Goal: Information Seeking & Learning: Learn about a topic

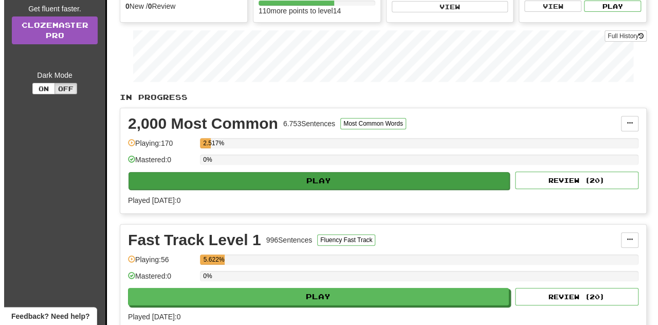
scroll to position [154, 0]
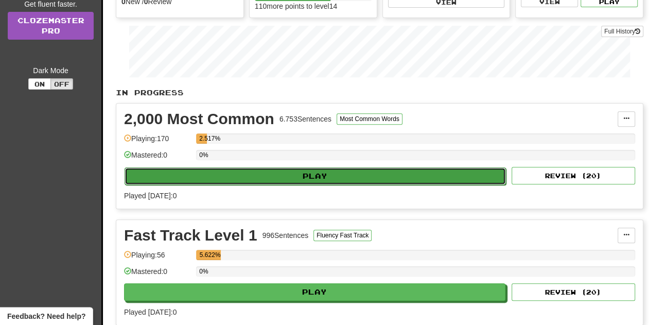
click at [212, 174] on button "Play" at bounding box center [314, 175] width 381 height 17
select select "**"
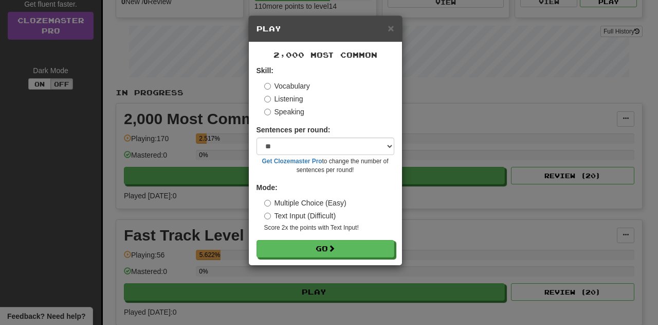
click at [275, 97] on label "Listening" at bounding box center [283, 99] width 39 height 10
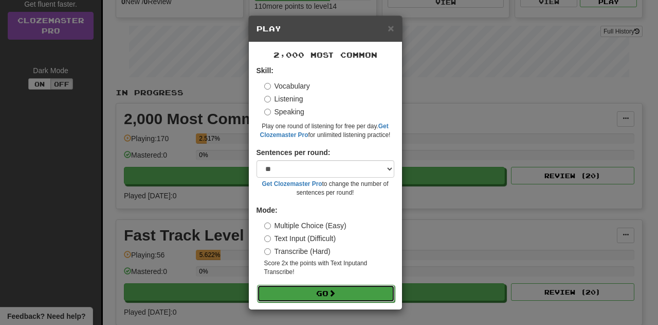
click at [311, 288] on button "Go" at bounding box center [326, 292] width 138 height 17
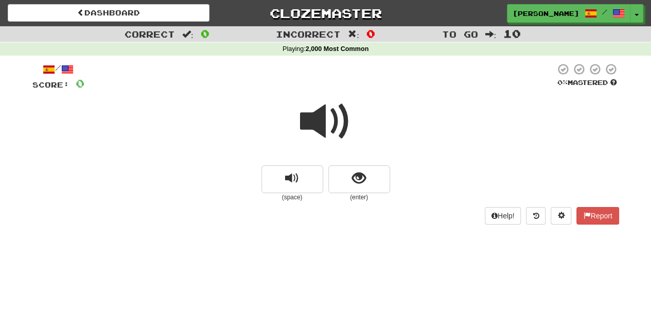
click at [326, 130] on span at bounding box center [325, 121] width 51 height 51
click at [366, 188] on button "show sentence" at bounding box center [359, 179] width 62 height 28
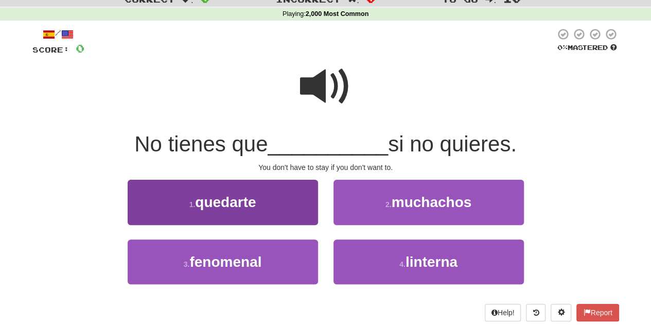
scroll to position [51, 0]
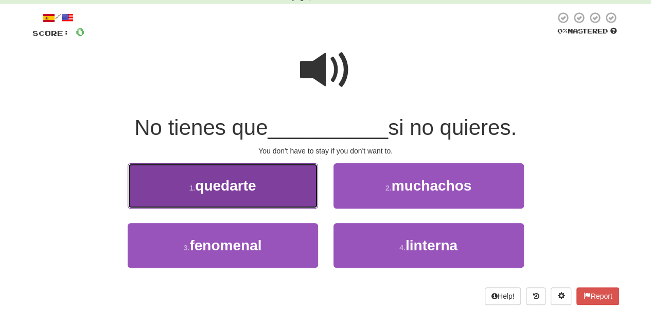
click at [241, 191] on span "quedarte" at bounding box center [225, 185] width 61 height 16
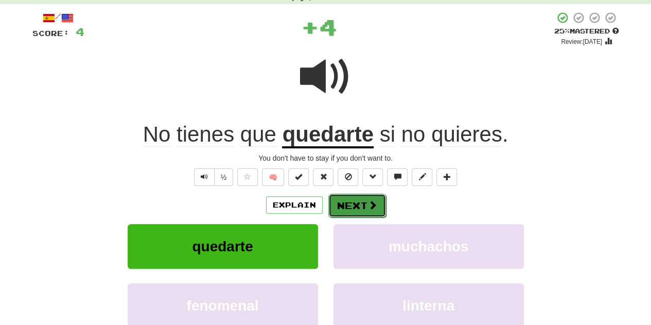
click at [376, 212] on button "Next" at bounding box center [357, 205] width 58 height 24
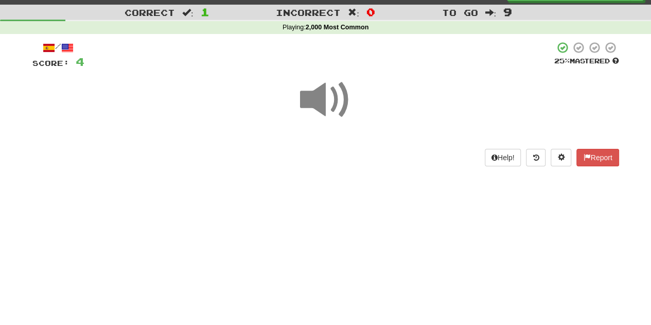
scroll to position [0, 0]
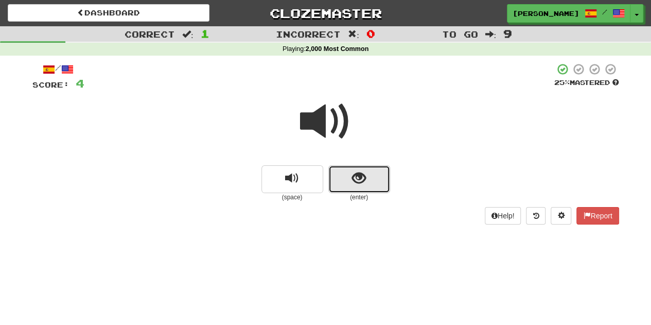
click at [337, 181] on button "show sentence" at bounding box center [359, 179] width 62 height 28
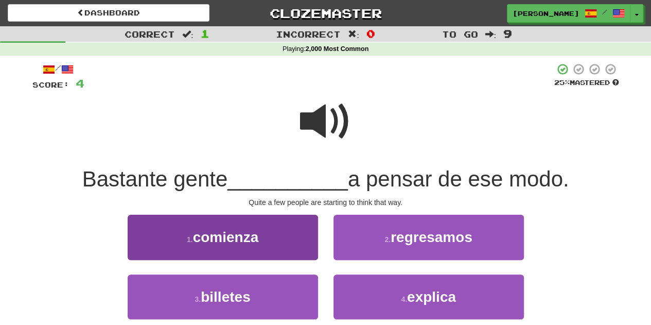
scroll to position [51, 0]
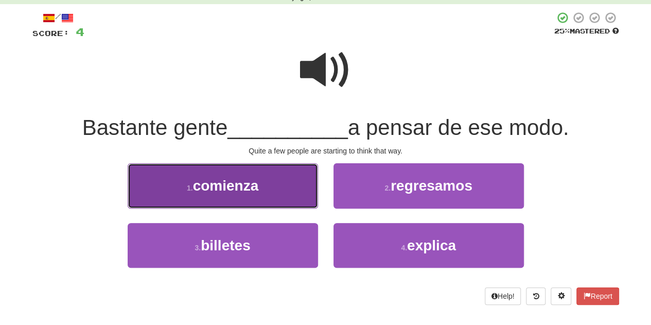
click at [270, 193] on button "1 . comienza" at bounding box center [223, 185] width 190 height 45
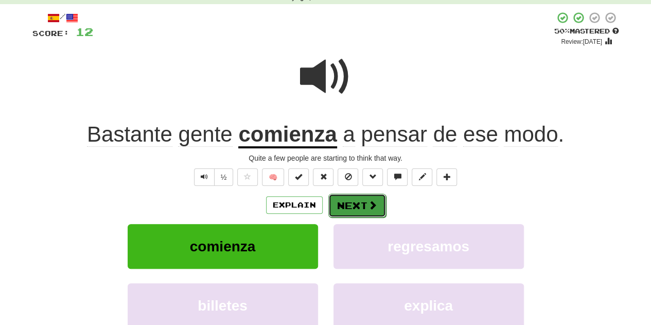
click at [360, 209] on button "Next" at bounding box center [357, 205] width 58 height 24
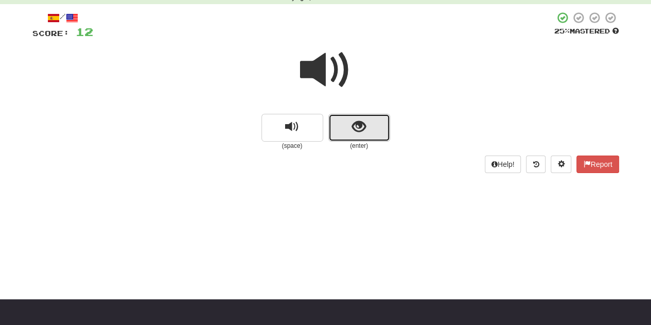
click at [353, 129] on span "show sentence" at bounding box center [359, 127] width 14 height 14
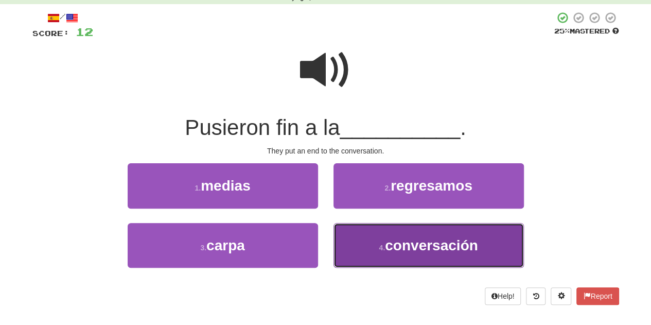
click at [364, 247] on button "4 . conversación" at bounding box center [428, 245] width 190 height 45
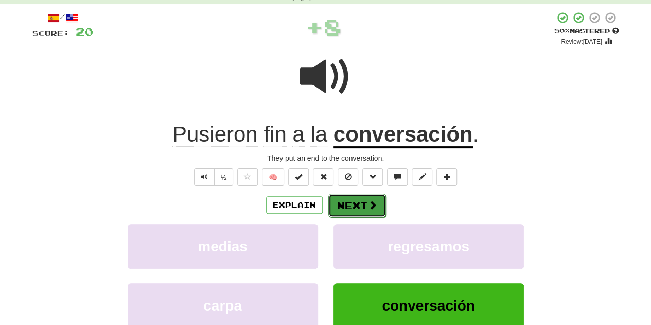
click at [377, 208] on button "Next" at bounding box center [357, 205] width 58 height 24
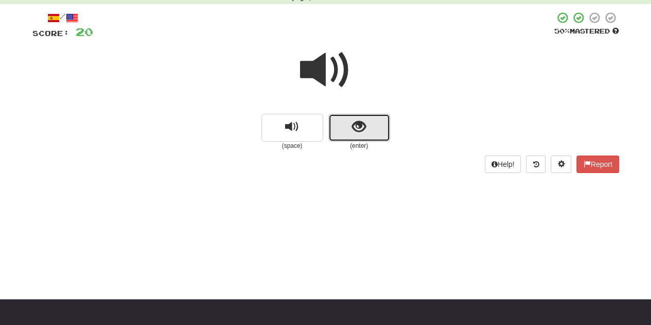
click at [345, 136] on button "show sentence" at bounding box center [359, 128] width 62 height 28
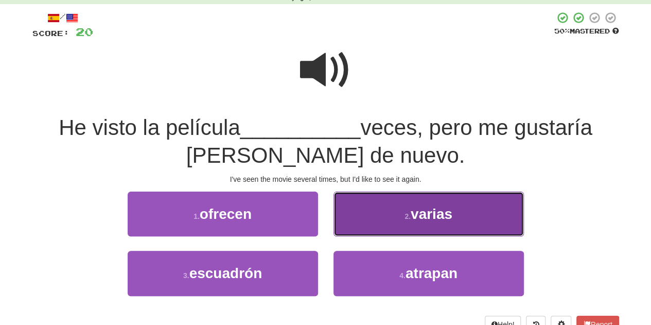
click at [386, 236] on button "2 . varias" at bounding box center [428, 213] width 190 height 45
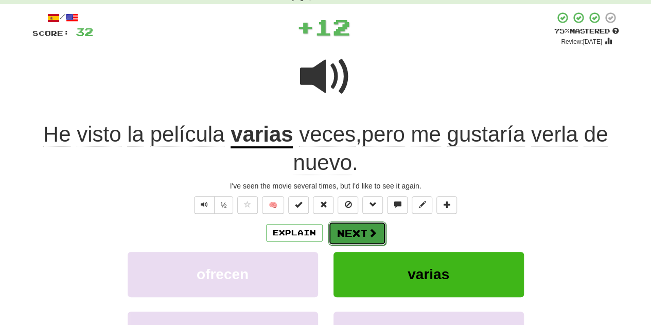
click at [358, 234] on button "Next" at bounding box center [357, 233] width 58 height 24
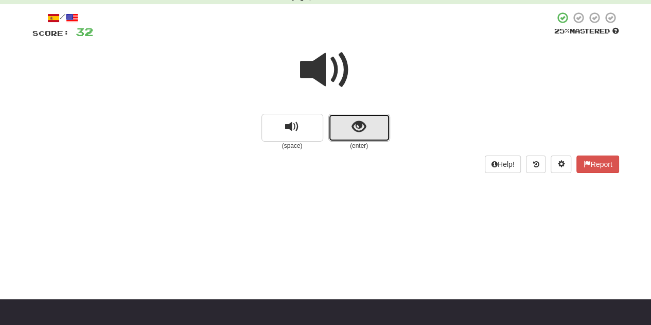
click at [346, 134] on button "show sentence" at bounding box center [359, 128] width 62 height 28
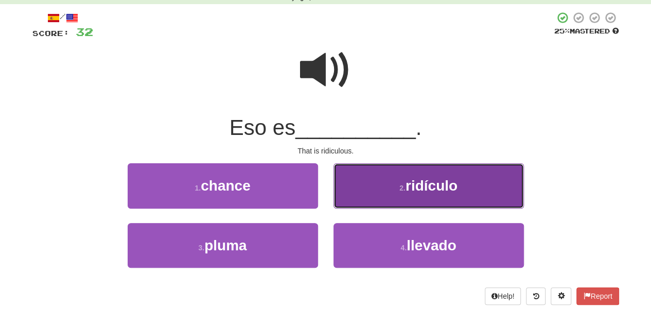
click at [400, 205] on button "2 . ridículo" at bounding box center [428, 185] width 190 height 45
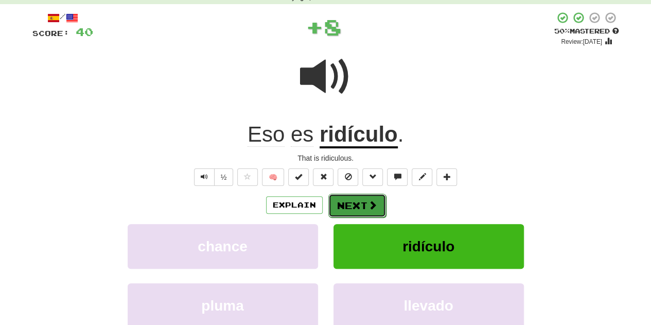
click at [373, 203] on span at bounding box center [372, 204] width 9 height 9
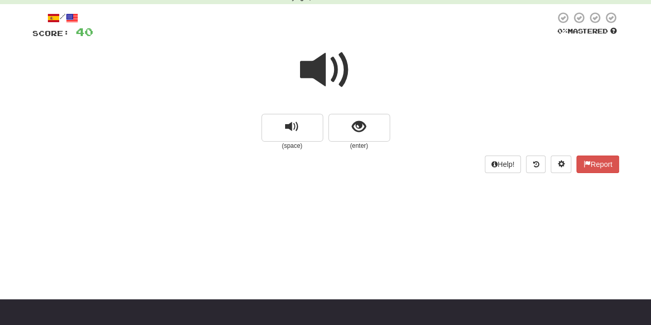
click at [345, 102] on div at bounding box center [325, 77] width 586 height 74
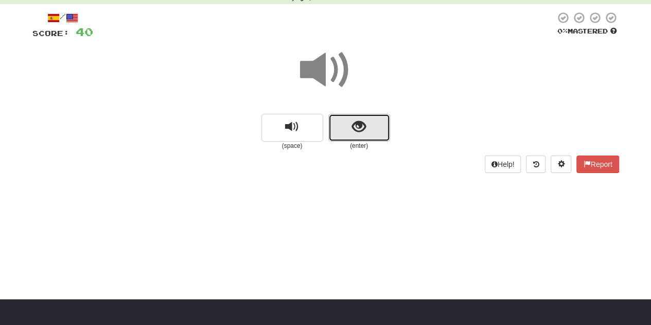
click at [347, 136] on button "show sentence" at bounding box center [359, 128] width 62 height 28
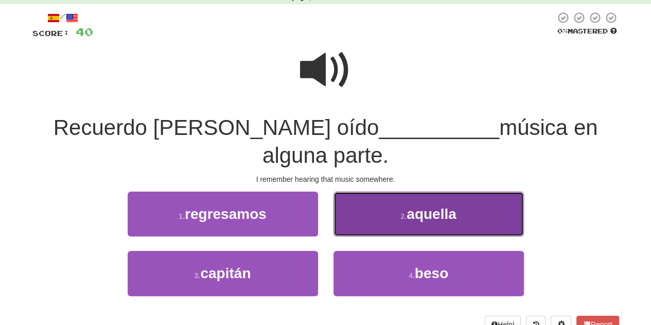
click at [418, 206] on span "aquella" at bounding box center [430, 214] width 49 height 16
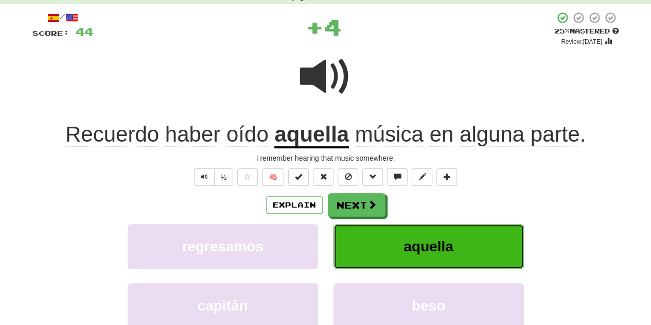
click at [412, 249] on span "aquella" at bounding box center [427, 246] width 49 height 16
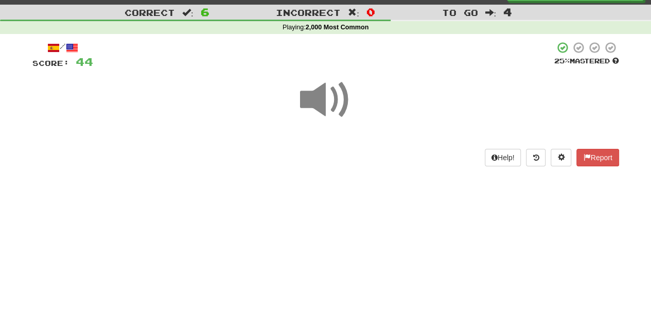
scroll to position [0, 0]
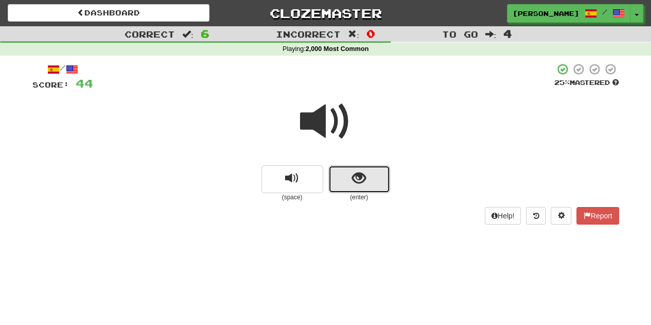
click at [366, 180] on button "show sentence" at bounding box center [359, 179] width 62 height 28
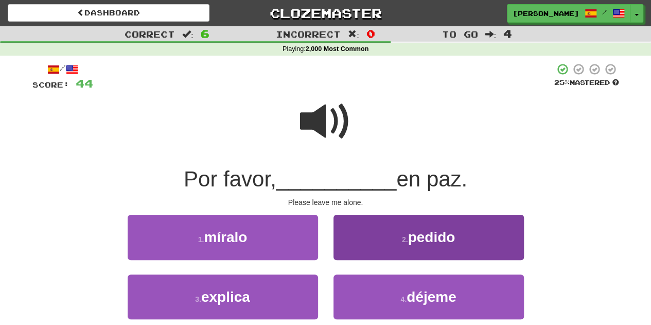
scroll to position [51, 0]
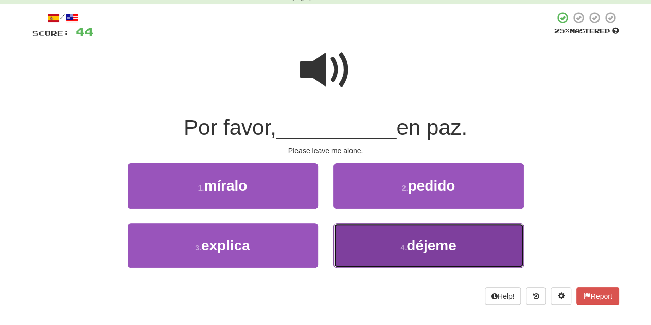
click at [384, 233] on button "4 . déjeme" at bounding box center [428, 245] width 190 height 45
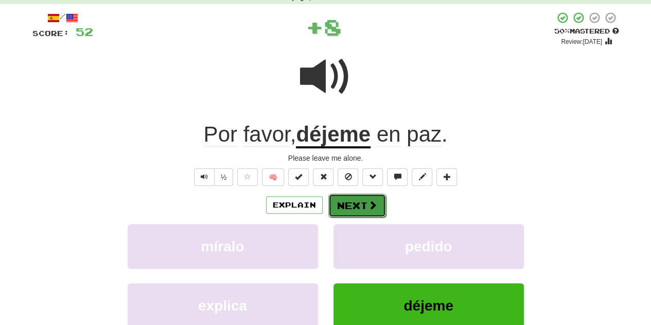
click at [370, 193] on button "Next" at bounding box center [357, 205] width 58 height 24
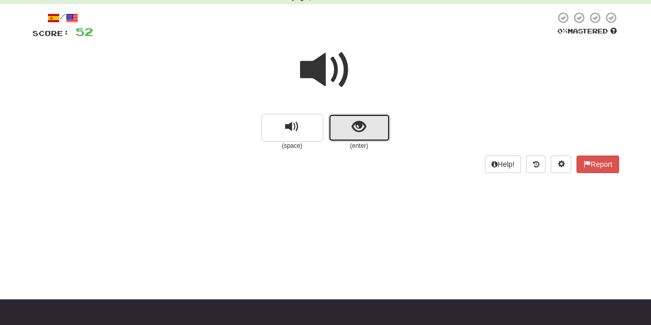
click at [352, 135] on button "show sentence" at bounding box center [359, 128] width 62 height 28
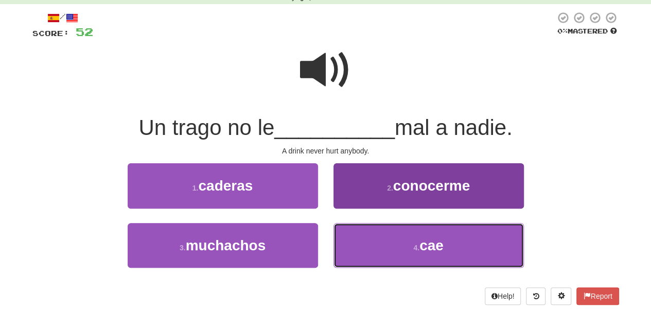
click at [372, 233] on button "4 . cae" at bounding box center [428, 245] width 190 height 45
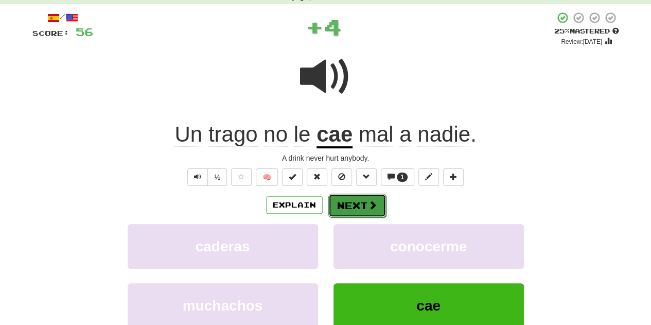
click at [363, 200] on button "Next" at bounding box center [357, 205] width 58 height 24
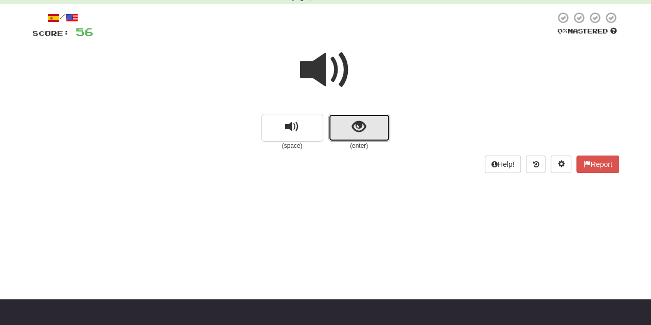
click at [340, 127] on button "show sentence" at bounding box center [359, 128] width 62 height 28
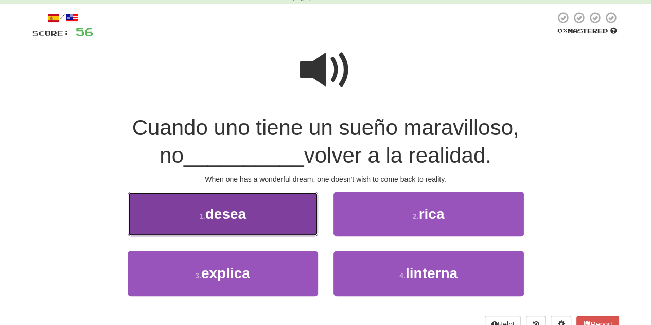
click at [240, 217] on span "desea" at bounding box center [225, 214] width 41 height 16
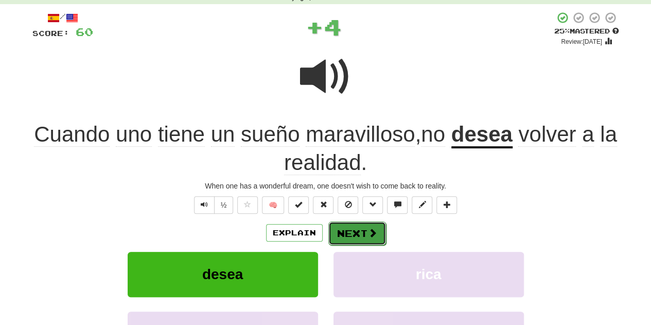
click at [363, 236] on button "Next" at bounding box center [357, 233] width 58 height 24
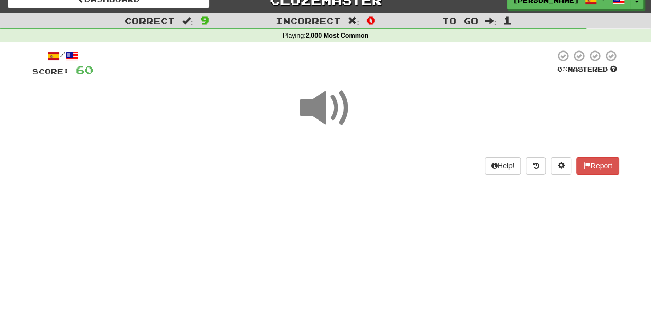
scroll to position [0, 0]
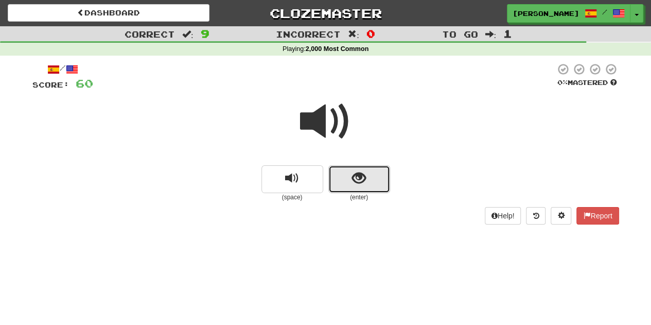
click at [365, 180] on span "show sentence" at bounding box center [359, 178] width 14 height 14
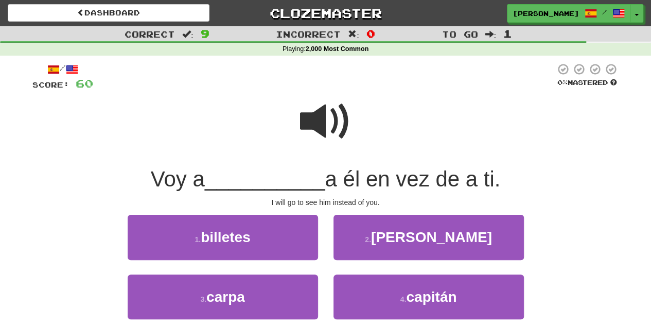
scroll to position [51, 0]
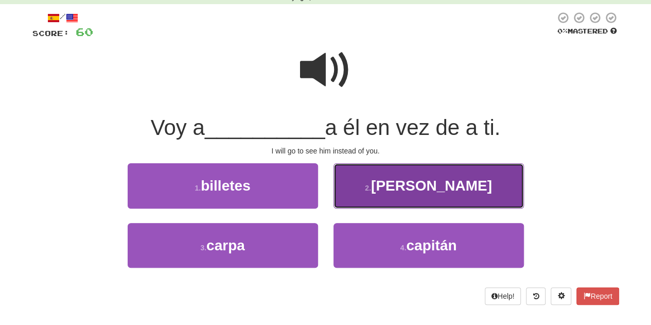
click at [359, 174] on button "2 . [PERSON_NAME]" at bounding box center [428, 185] width 190 height 45
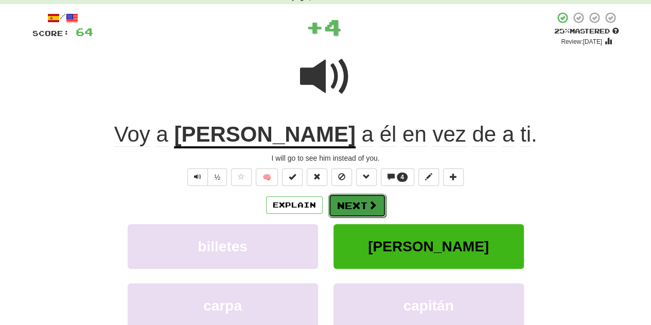
click at [349, 209] on button "Next" at bounding box center [357, 205] width 58 height 24
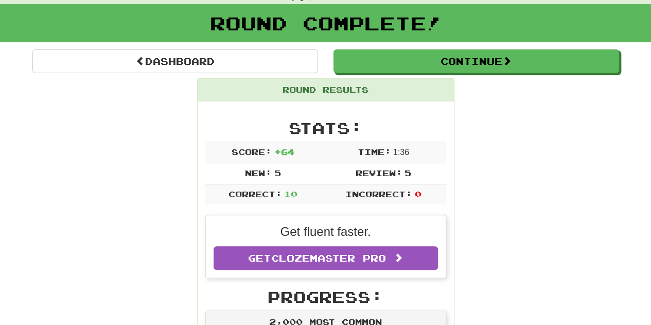
click at [442, 48] on div "Round Complete!" at bounding box center [325, 26] width 651 height 45
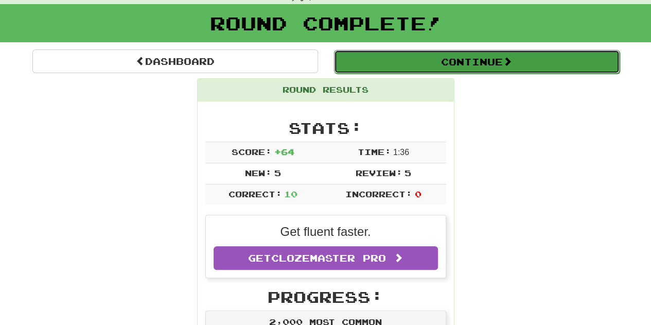
click at [439, 64] on button "Continue" at bounding box center [477, 62] width 286 height 24
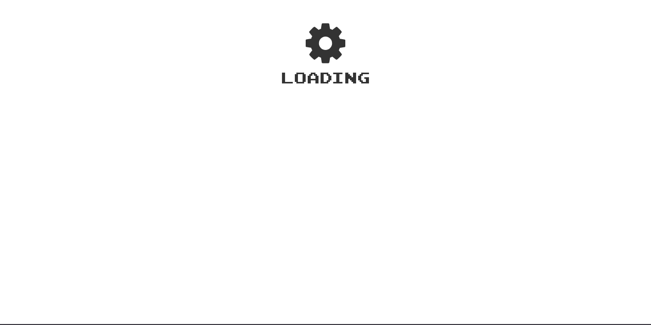
scroll to position [0, 0]
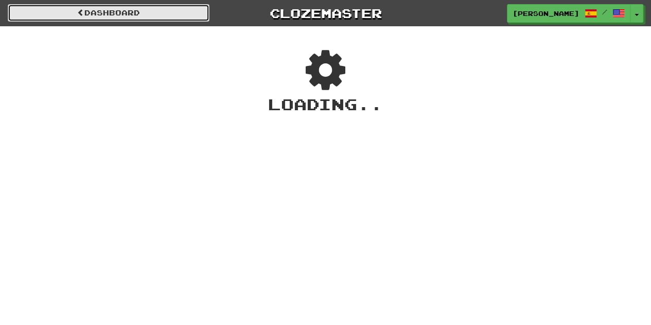
click at [75, 19] on link "Dashboard" at bounding box center [109, 12] width 202 height 17
